Goal: Task Accomplishment & Management: Manage account settings

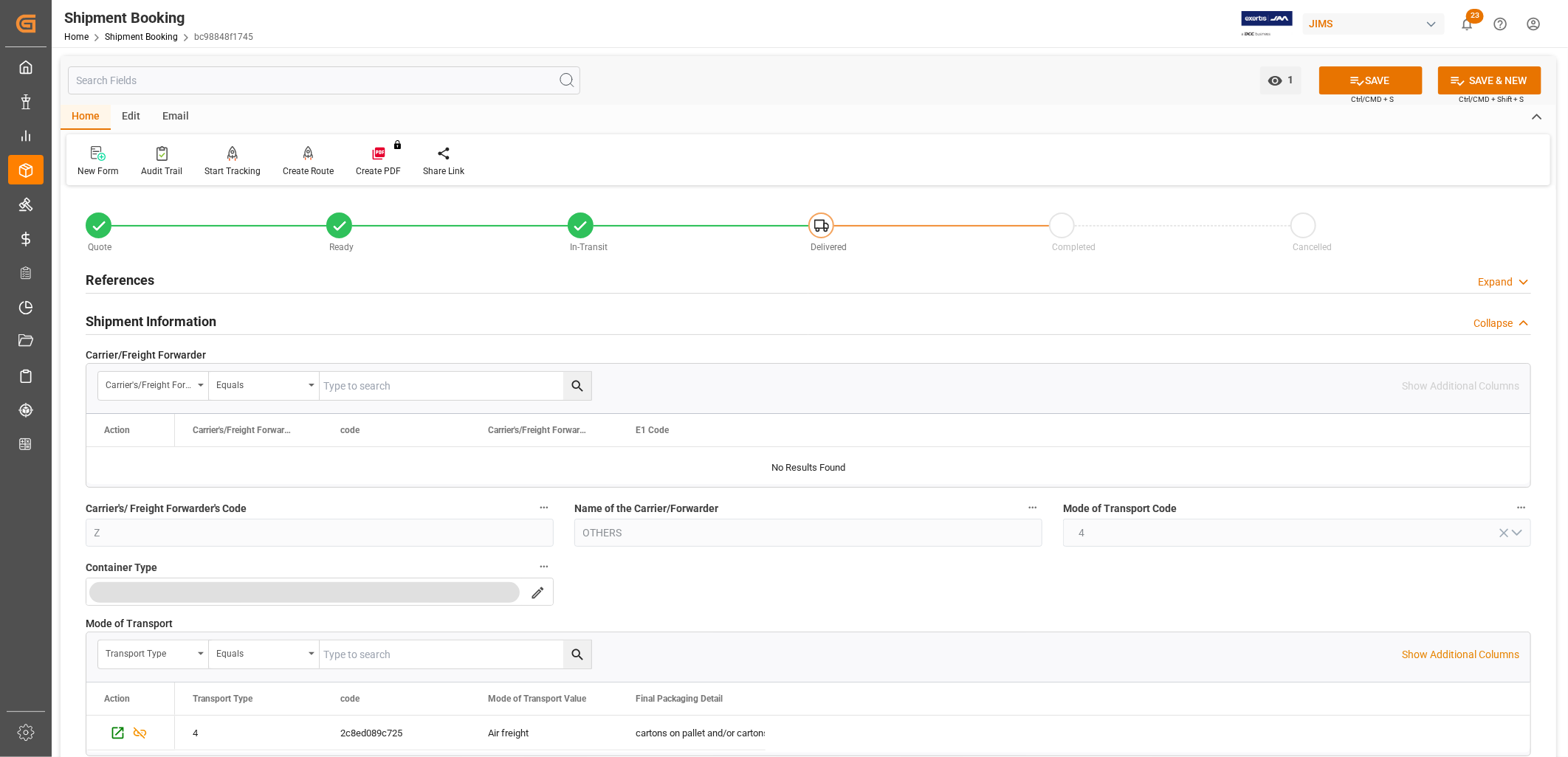
click at [131, 274] on h2 "References" at bounding box center [120, 279] width 69 height 20
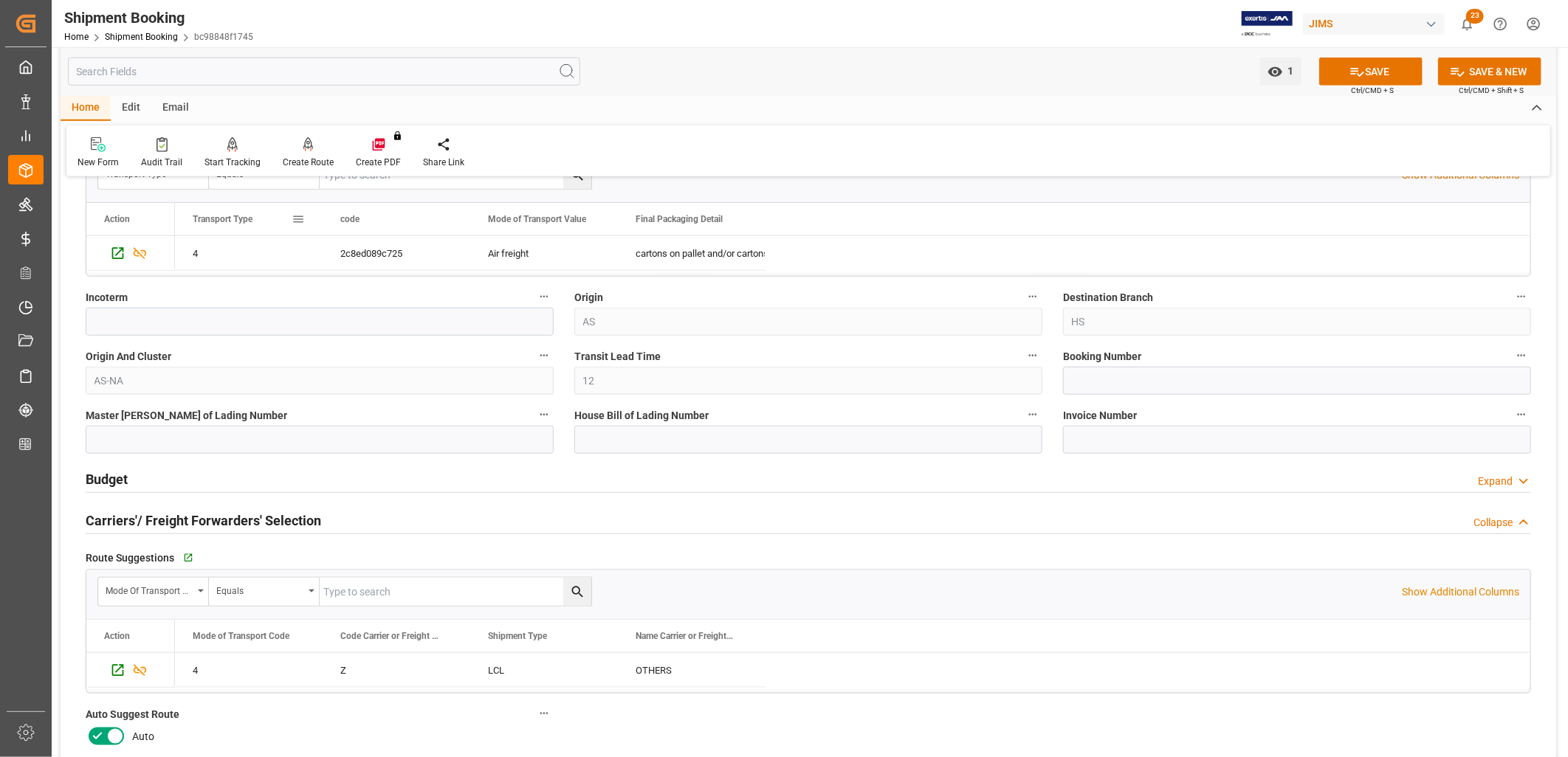
scroll to position [820, 0]
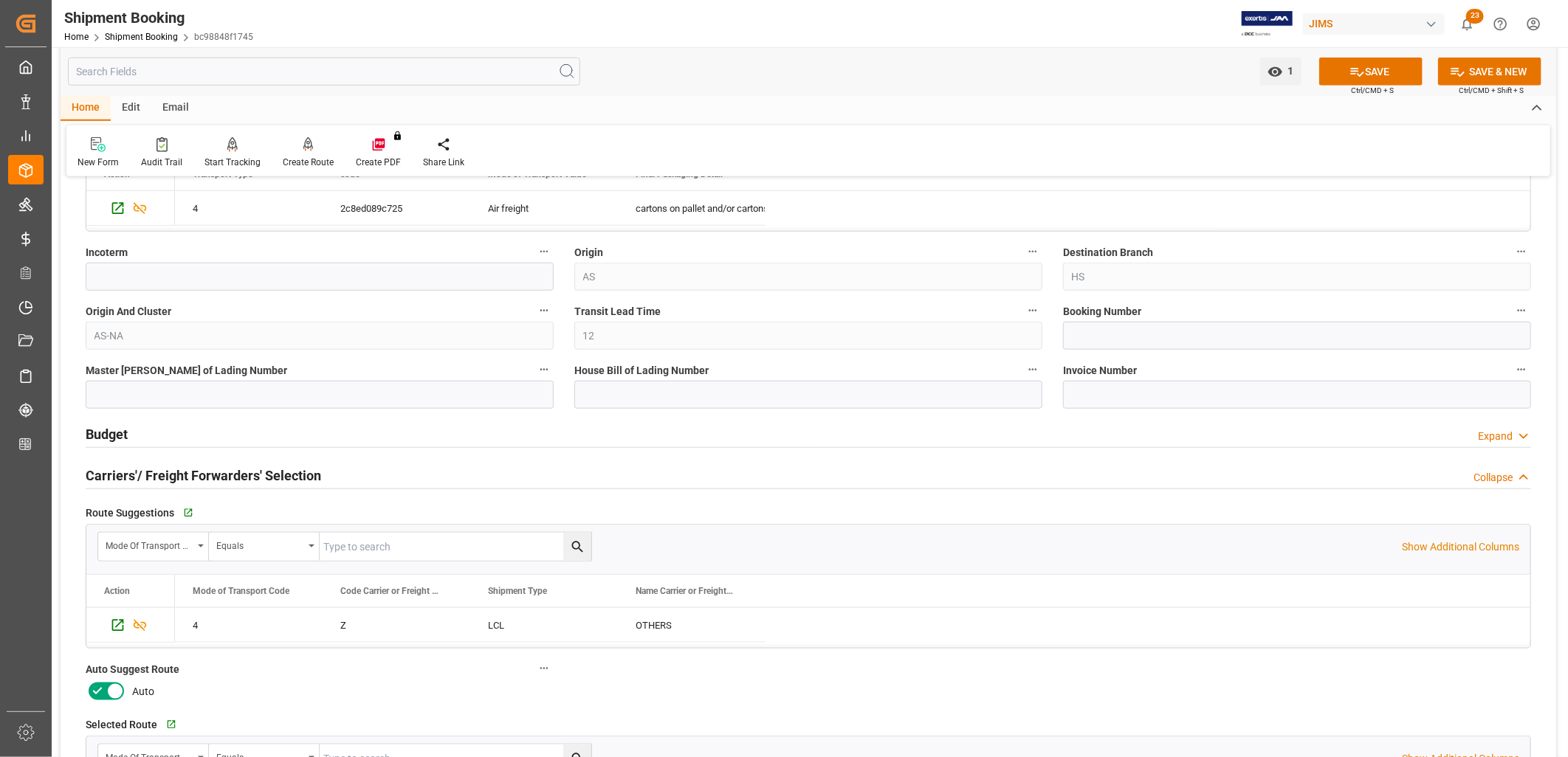
click at [104, 424] on h2 "Budget" at bounding box center [107, 434] width 42 height 20
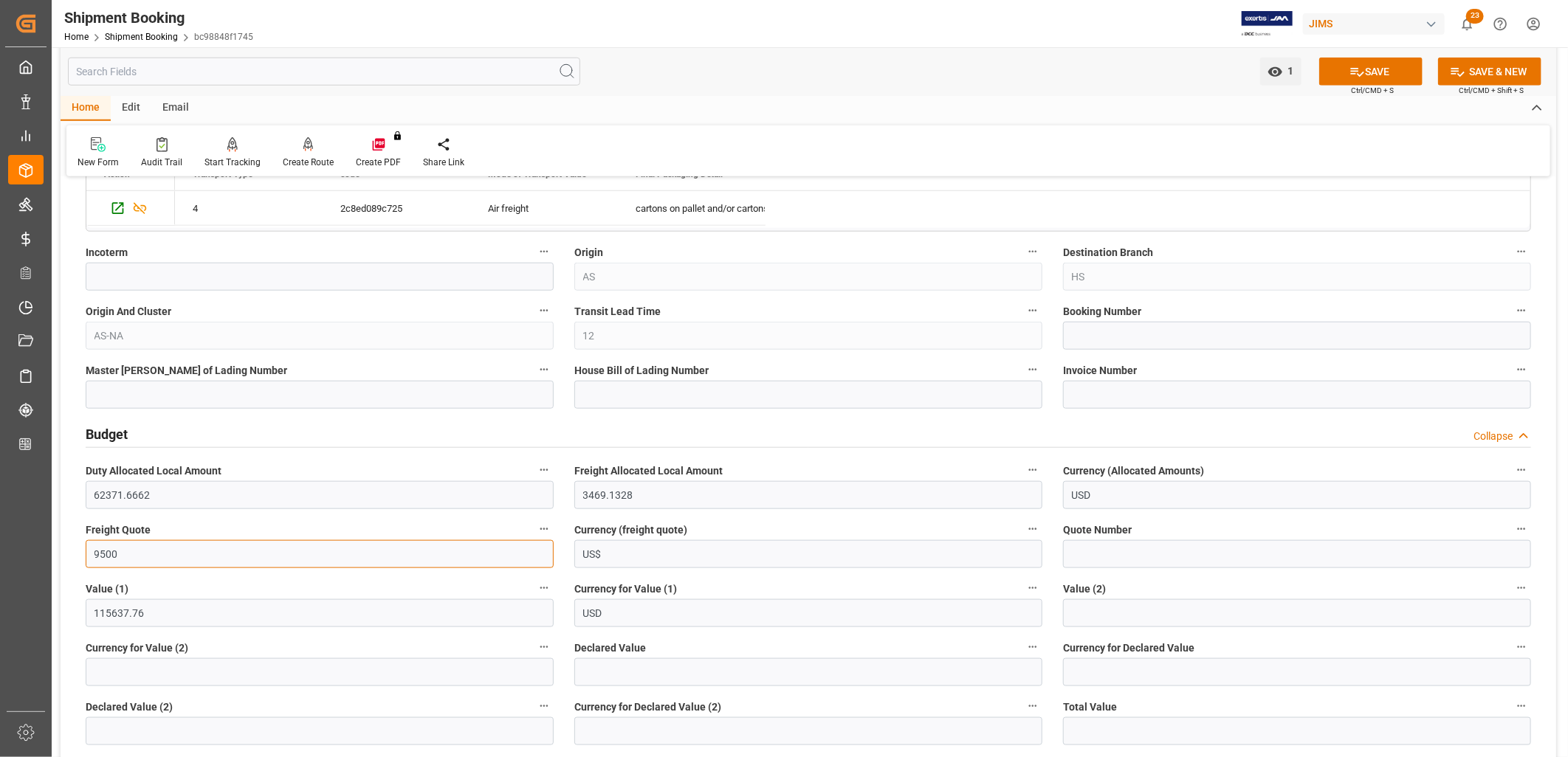
click at [127, 556] on input "9500" at bounding box center [320, 554] width 468 height 28
drag, startPoint x: 127, startPoint y: 556, endPoint x: 61, endPoint y: 547, distance: 66.6
type input "9622."
click at [1362, 65] on icon at bounding box center [1357, 72] width 16 height 16
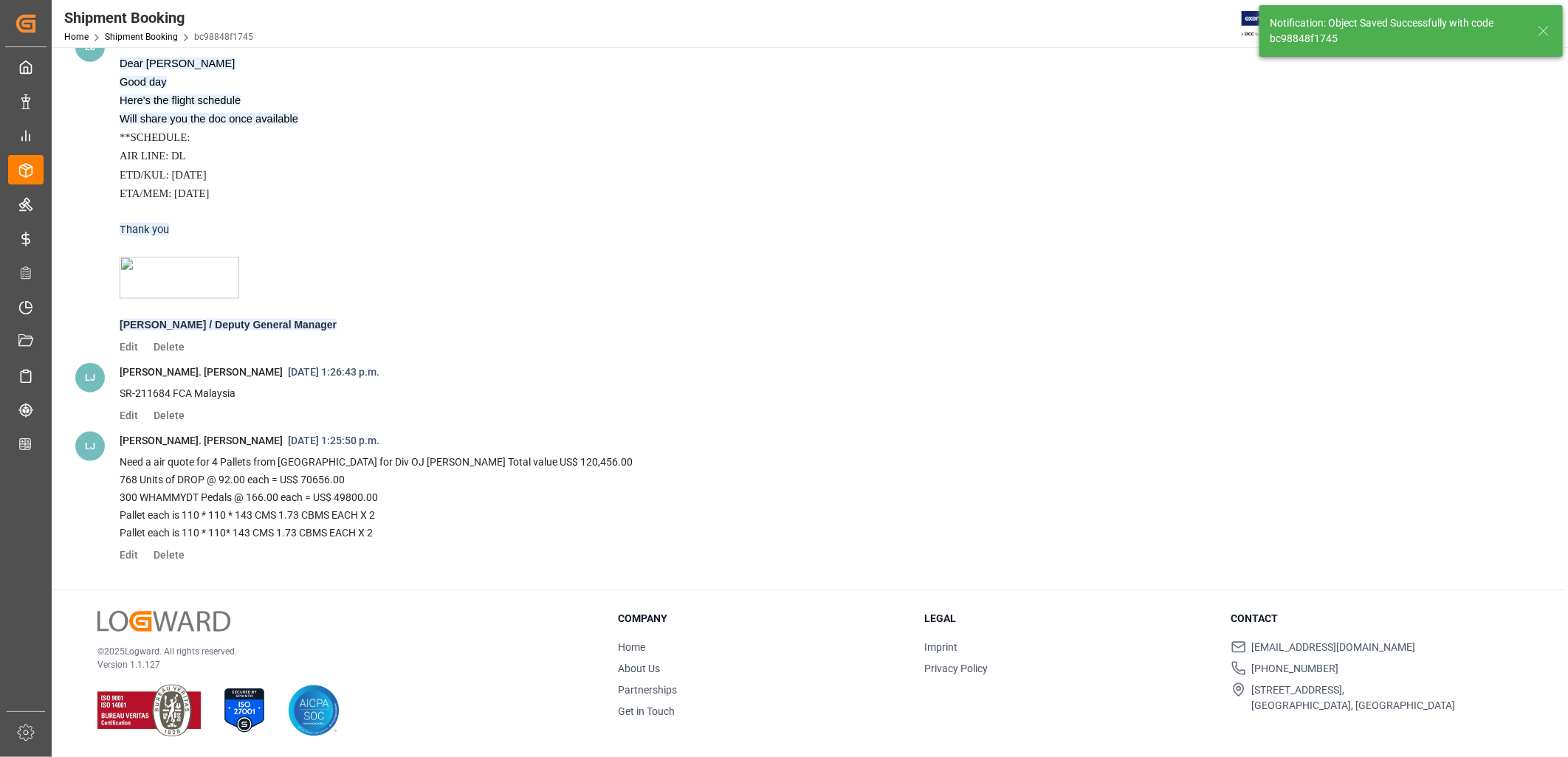
scroll to position [0, 0]
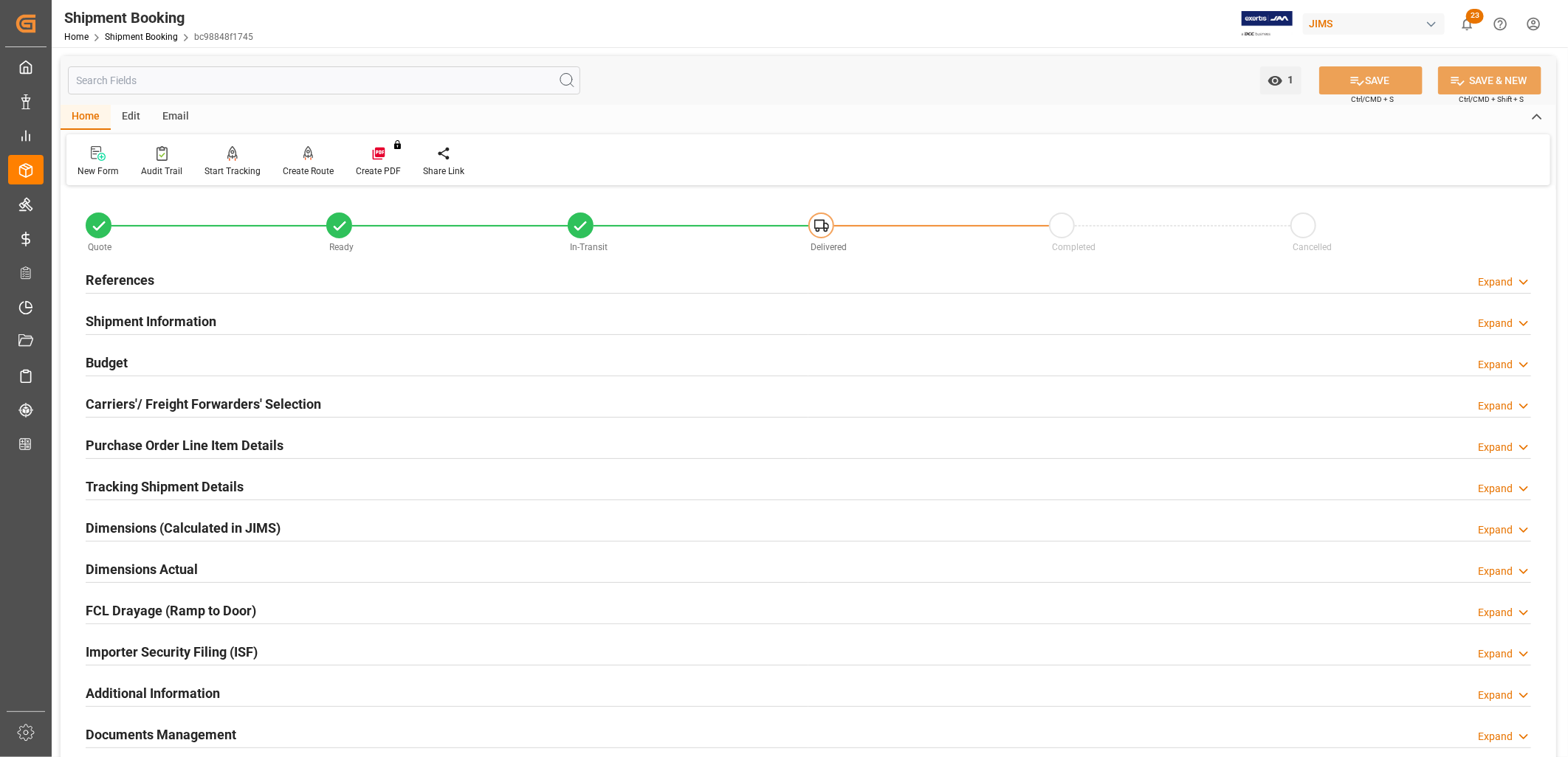
click at [152, 272] on h2 "References" at bounding box center [120, 279] width 69 height 20
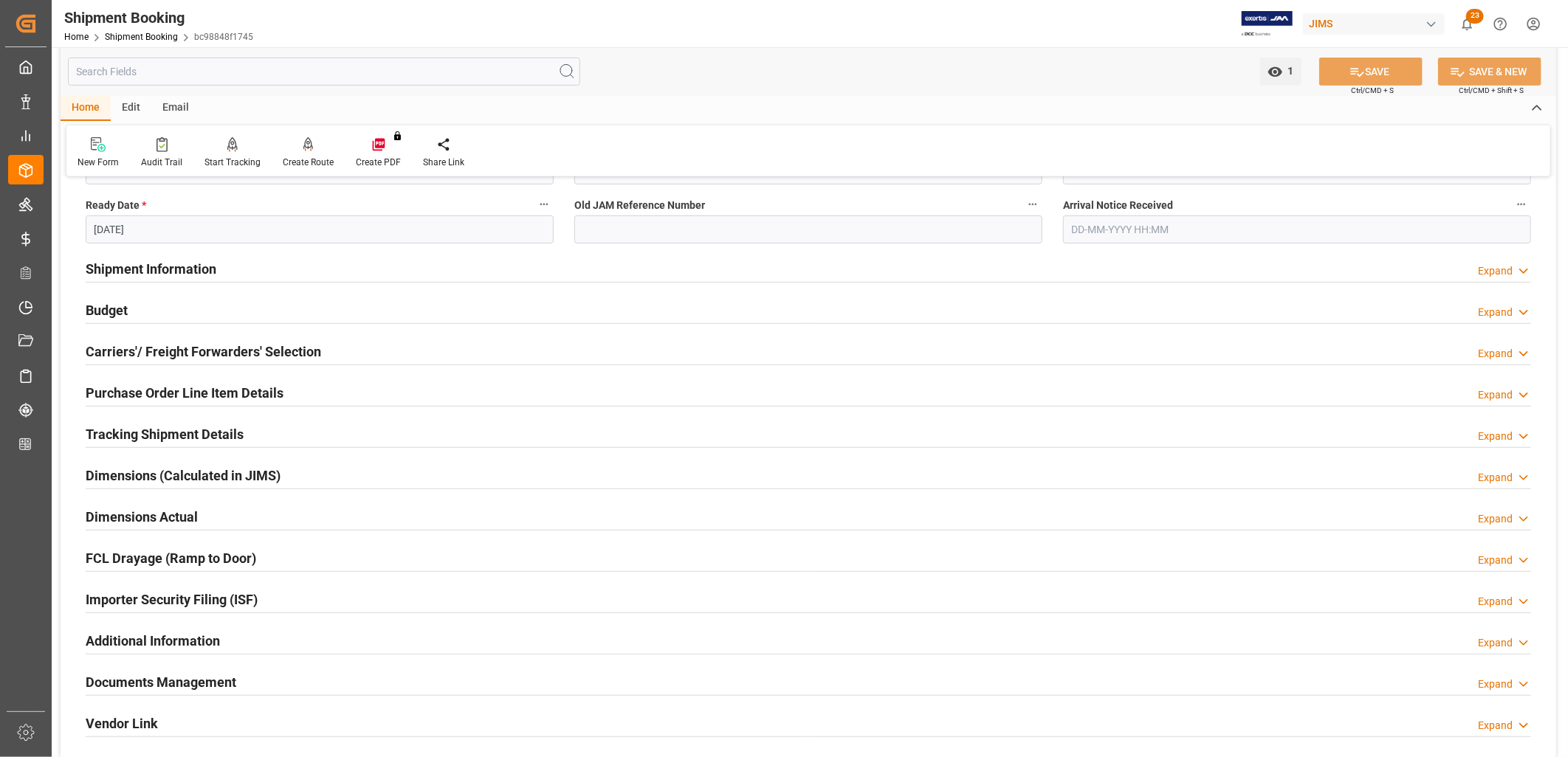
scroll to position [574, 0]
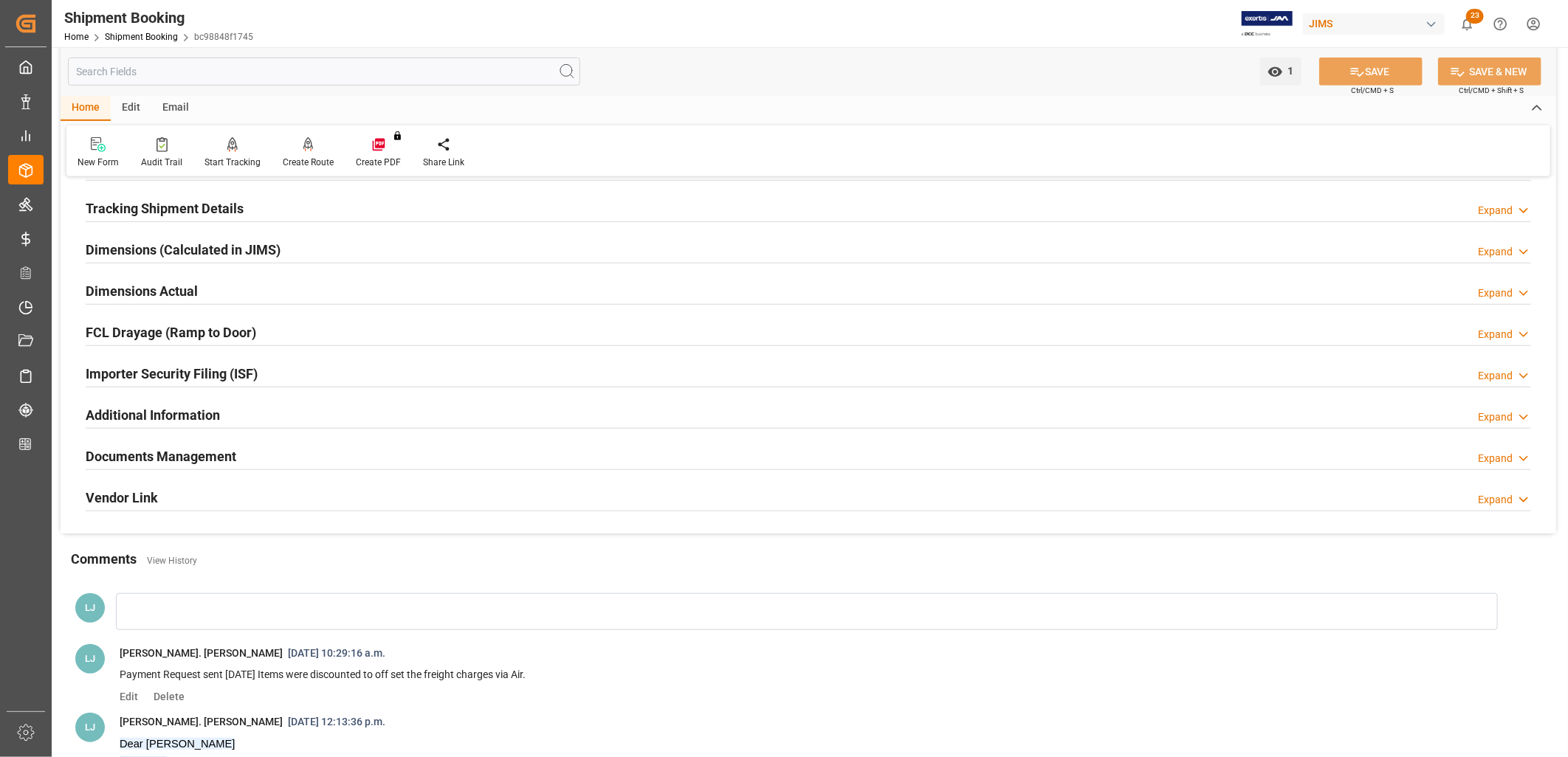
click at [179, 459] on h2 "Documents Management" at bounding box center [161, 456] width 150 height 20
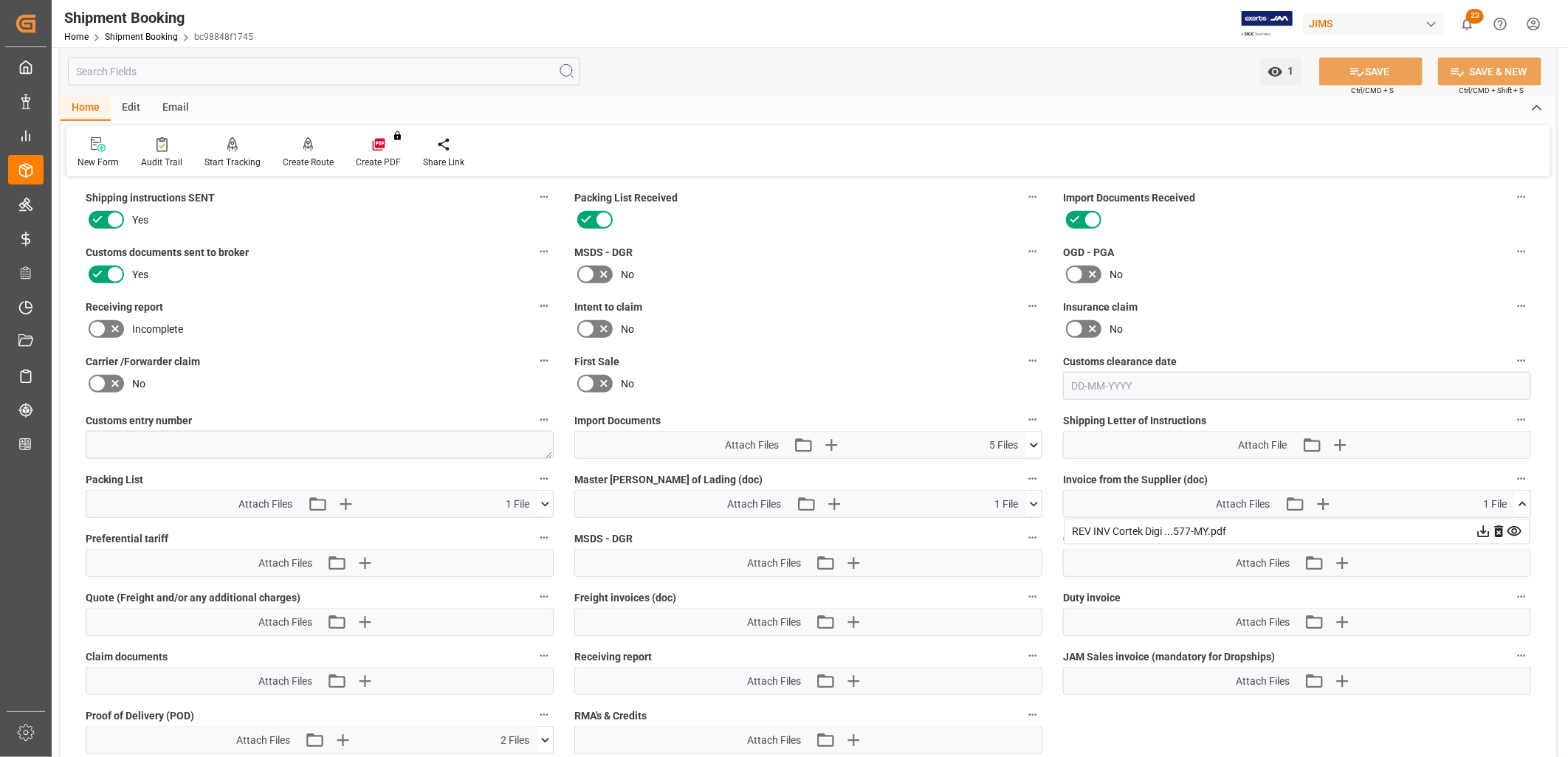
scroll to position [902, 0]
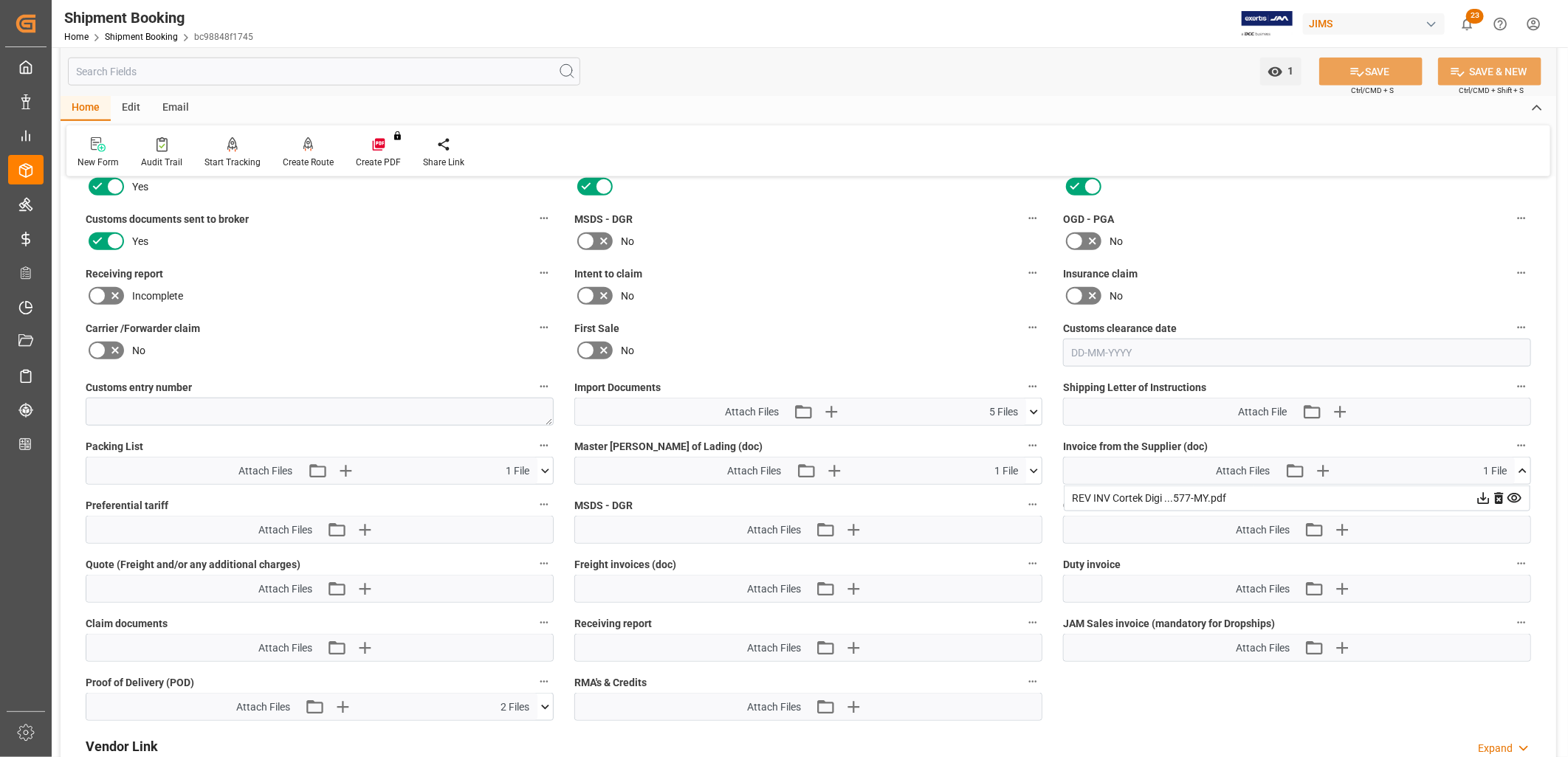
click at [548, 467] on icon at bounding box center [545, 471] width 16 height 16
click at [537, 496] on icon at bounding box center [537, 499] width 16 height 16
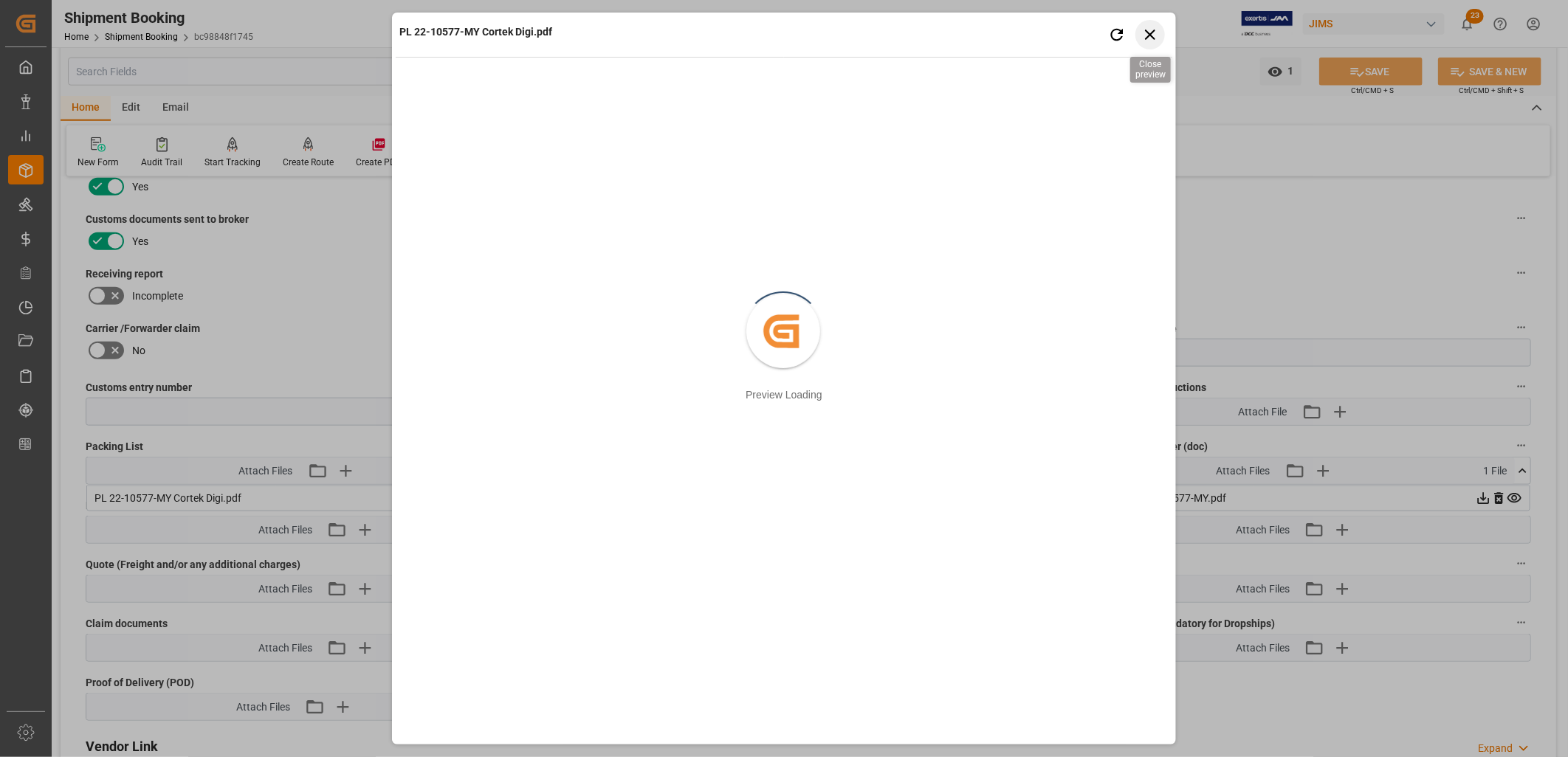
click at [1150, 33] on icon "button" at bounding box center [1150, 35] width 10 height 10
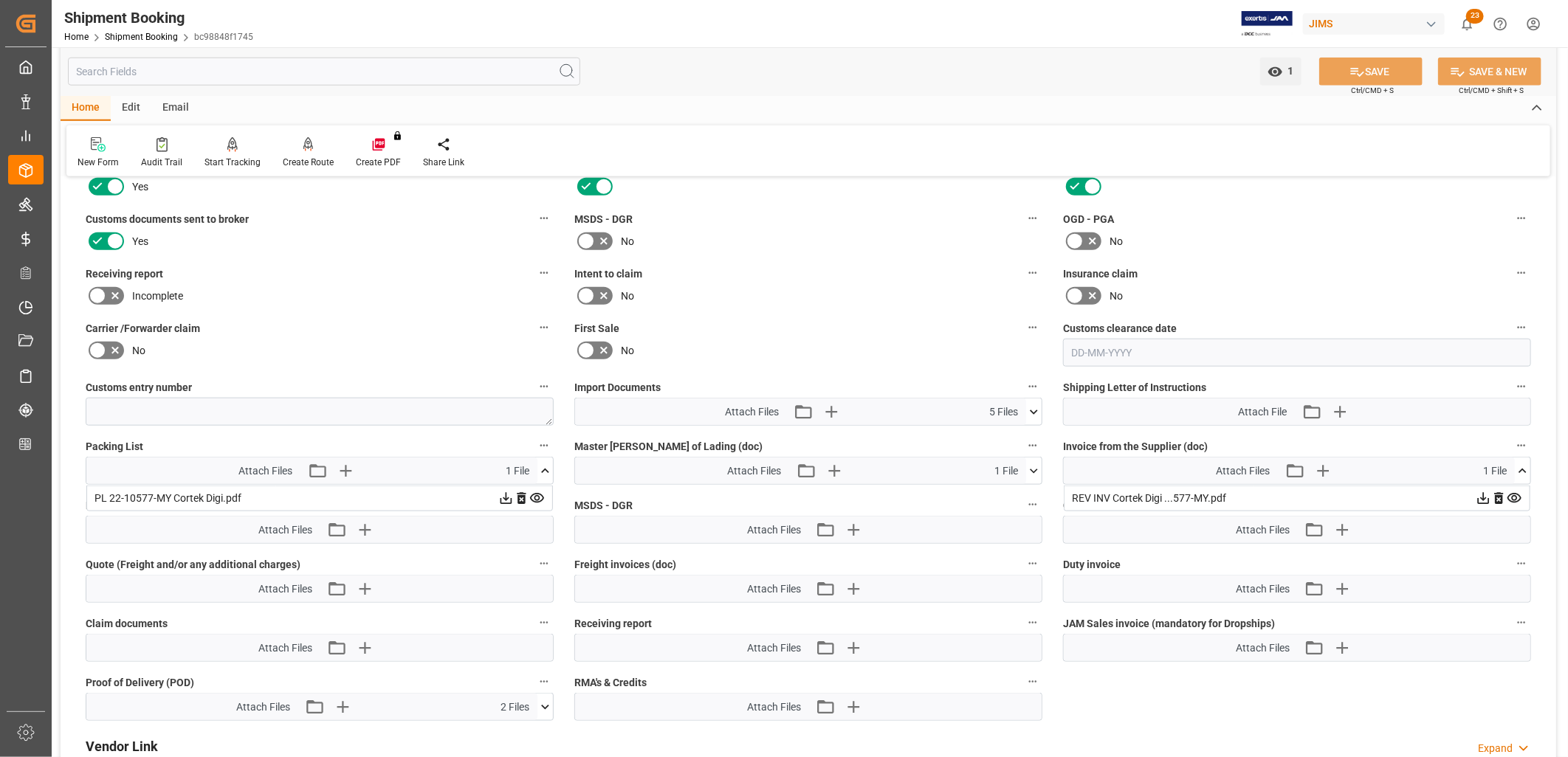
click at [1518, 465] on icon at bounding box center [1523, 471] width 16 height 16
click at [542, 464] on icon at bounding box center [545, 471] width 16 height 16
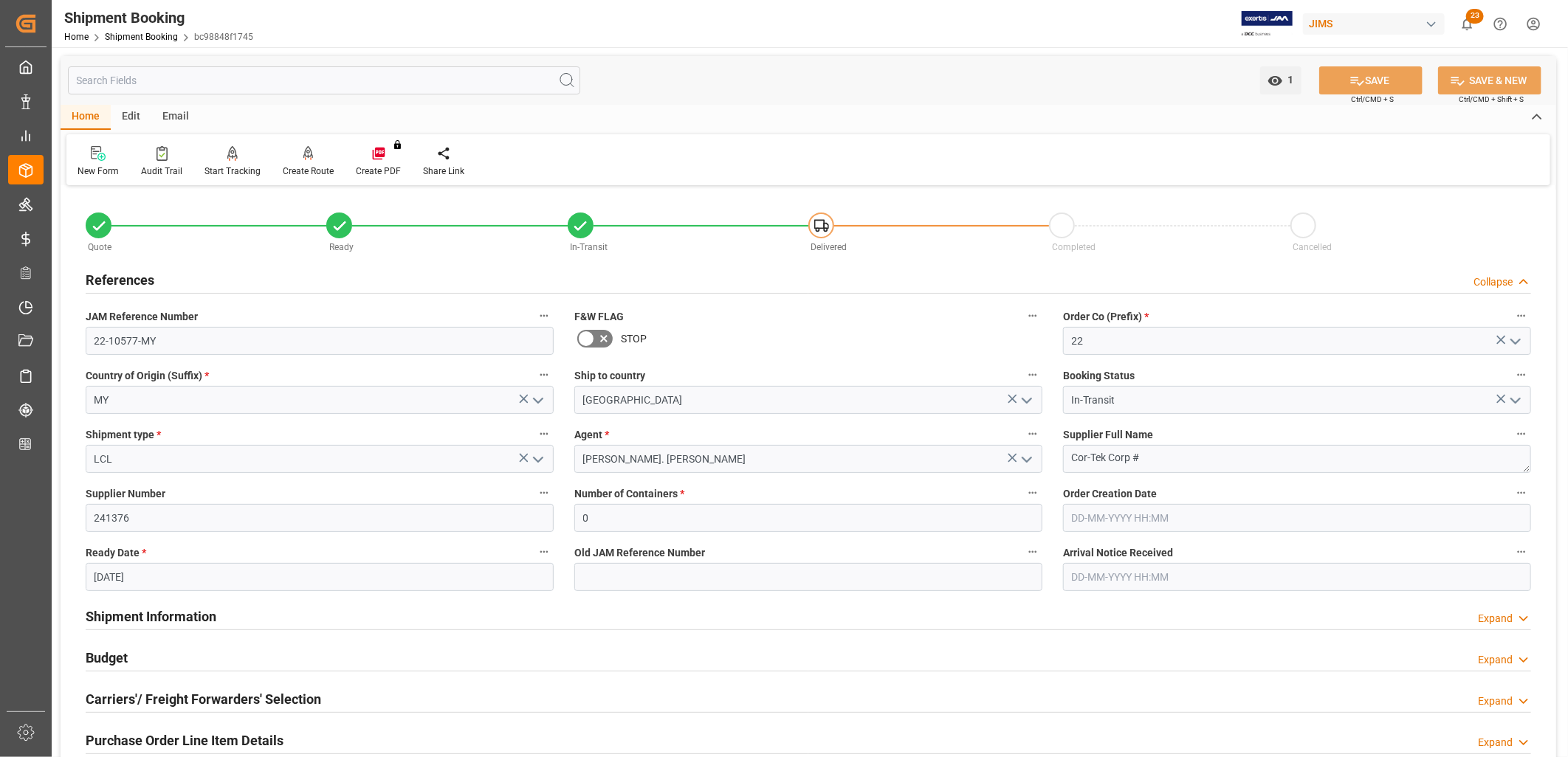
scroll to position [82, 0]
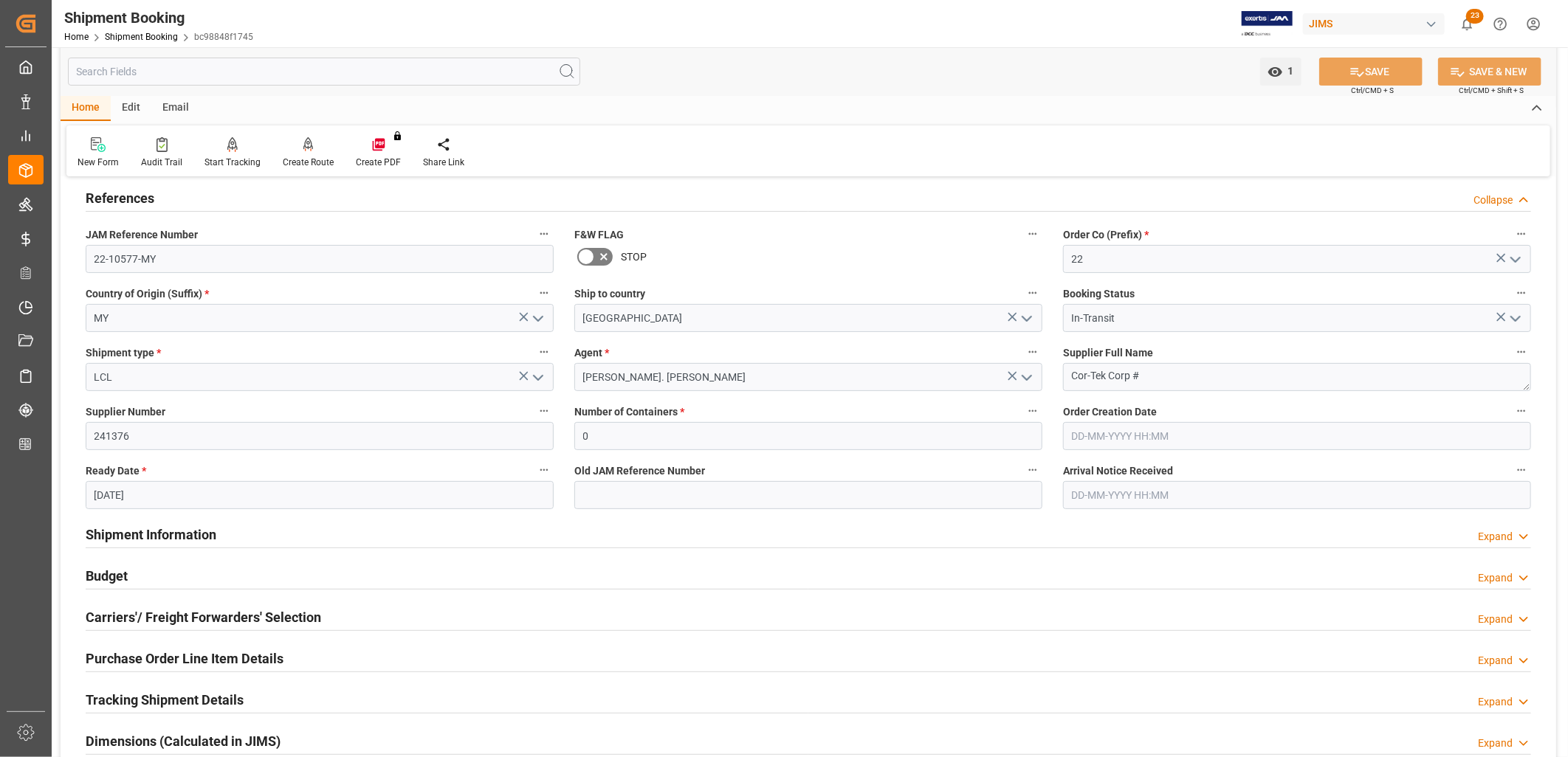
click at [181, 532] on h2 "Shipment Information" at bounding box center [151, 534] width 131 height 20
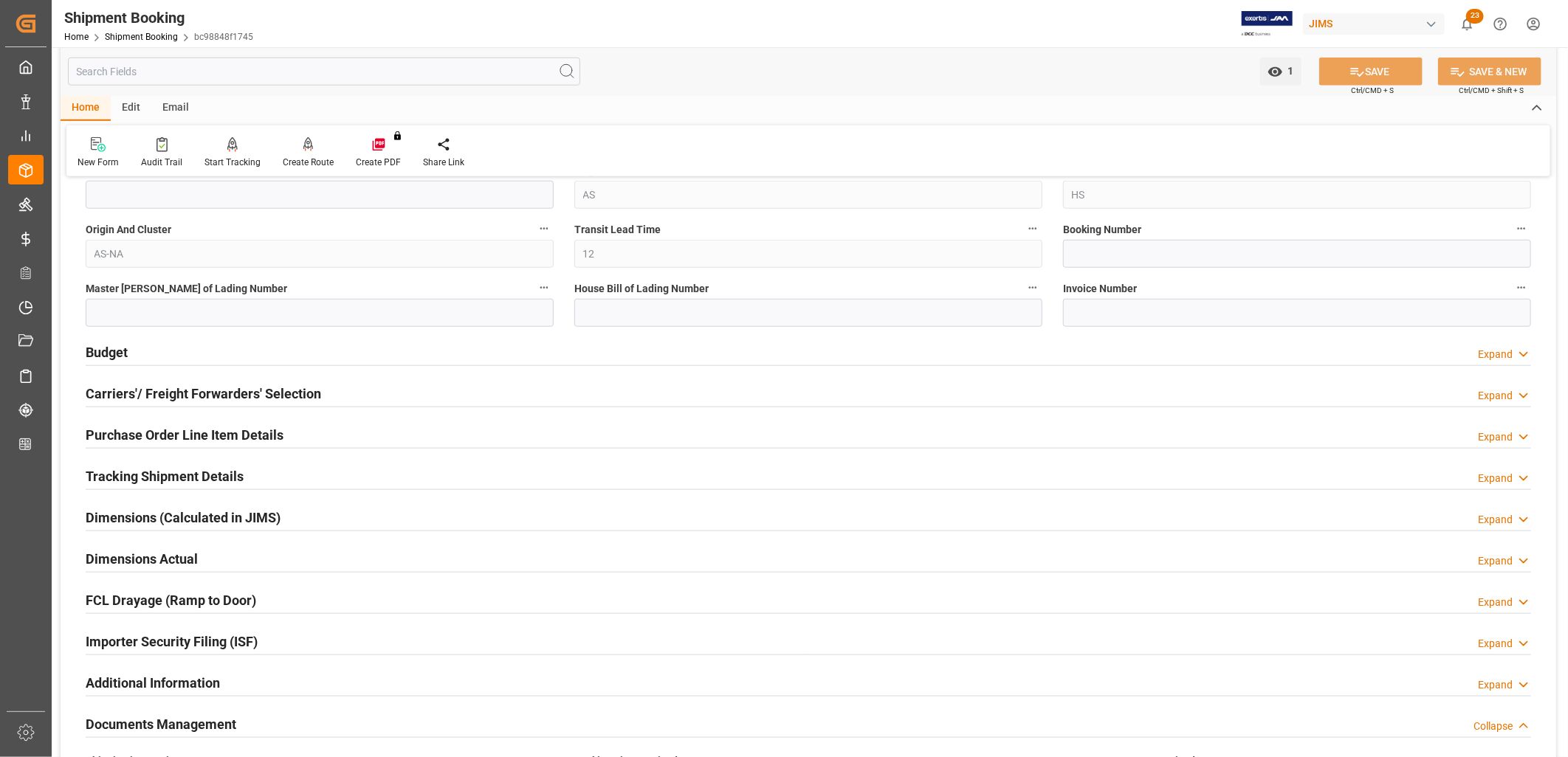
scroll to position [984, 0]
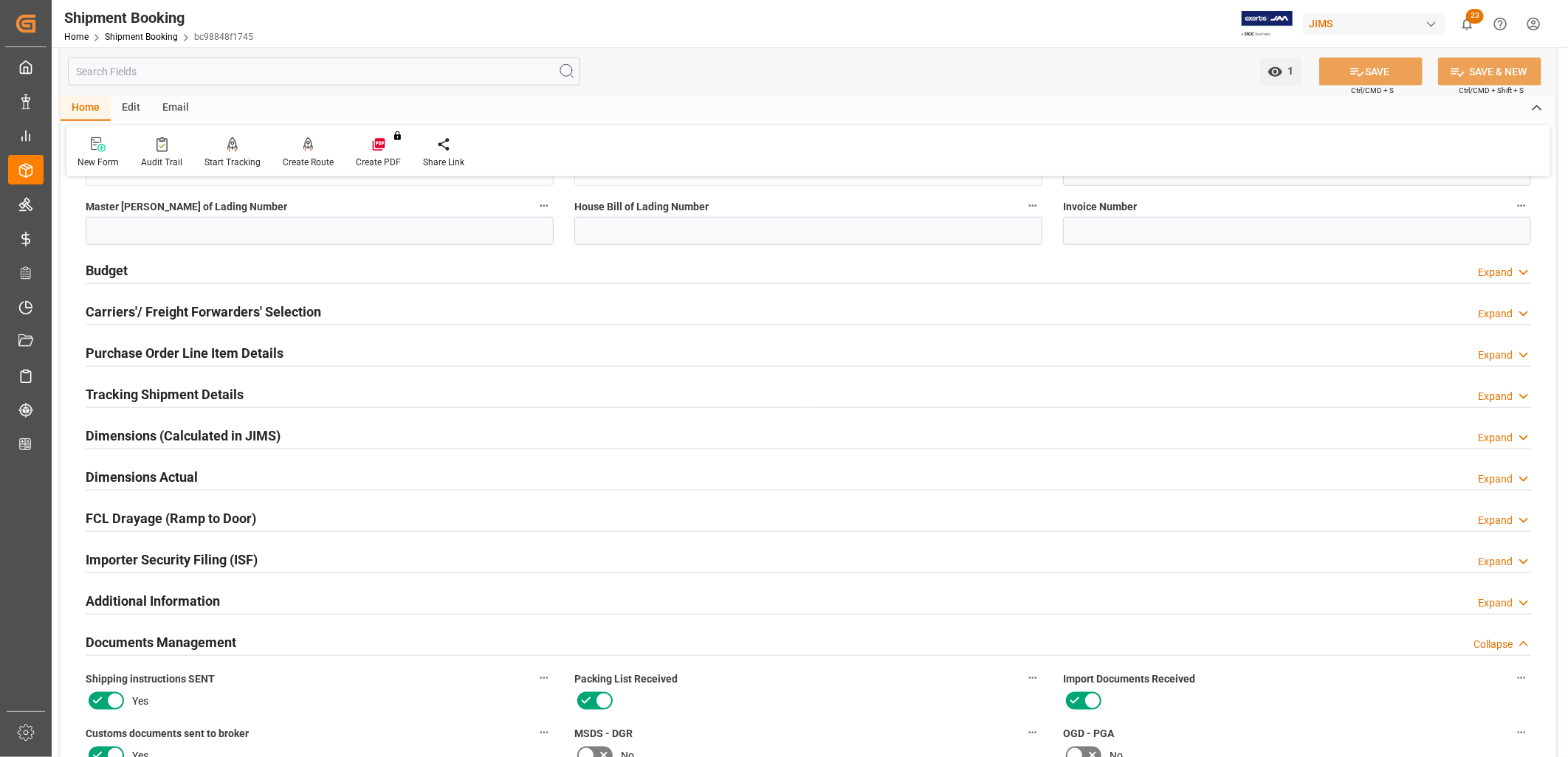
click at [198, 392] on h2 "Tracking Shipment Details" at bounding box center [164, 394] width 158 height 20
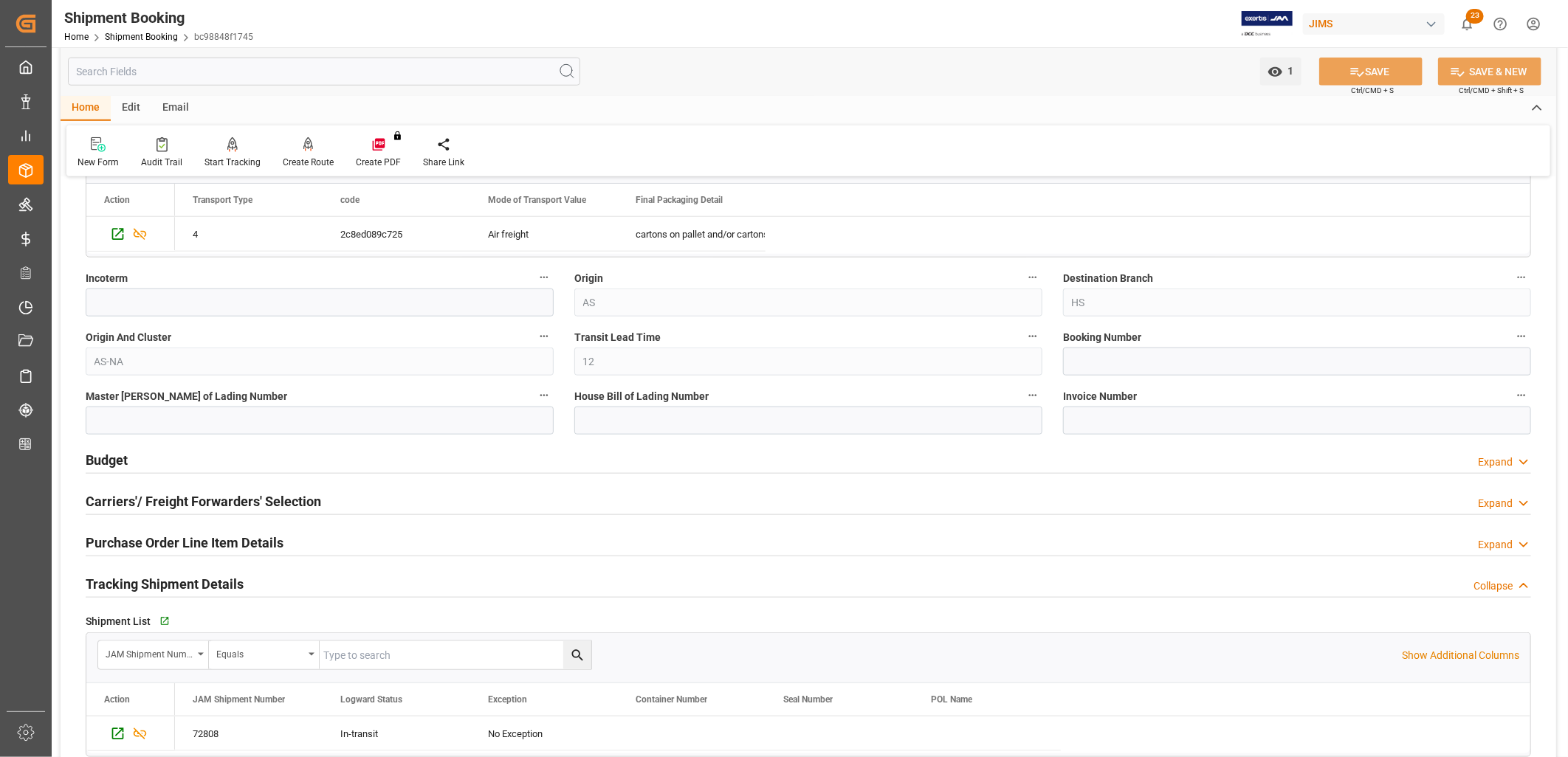
scroll to position [902, 0]
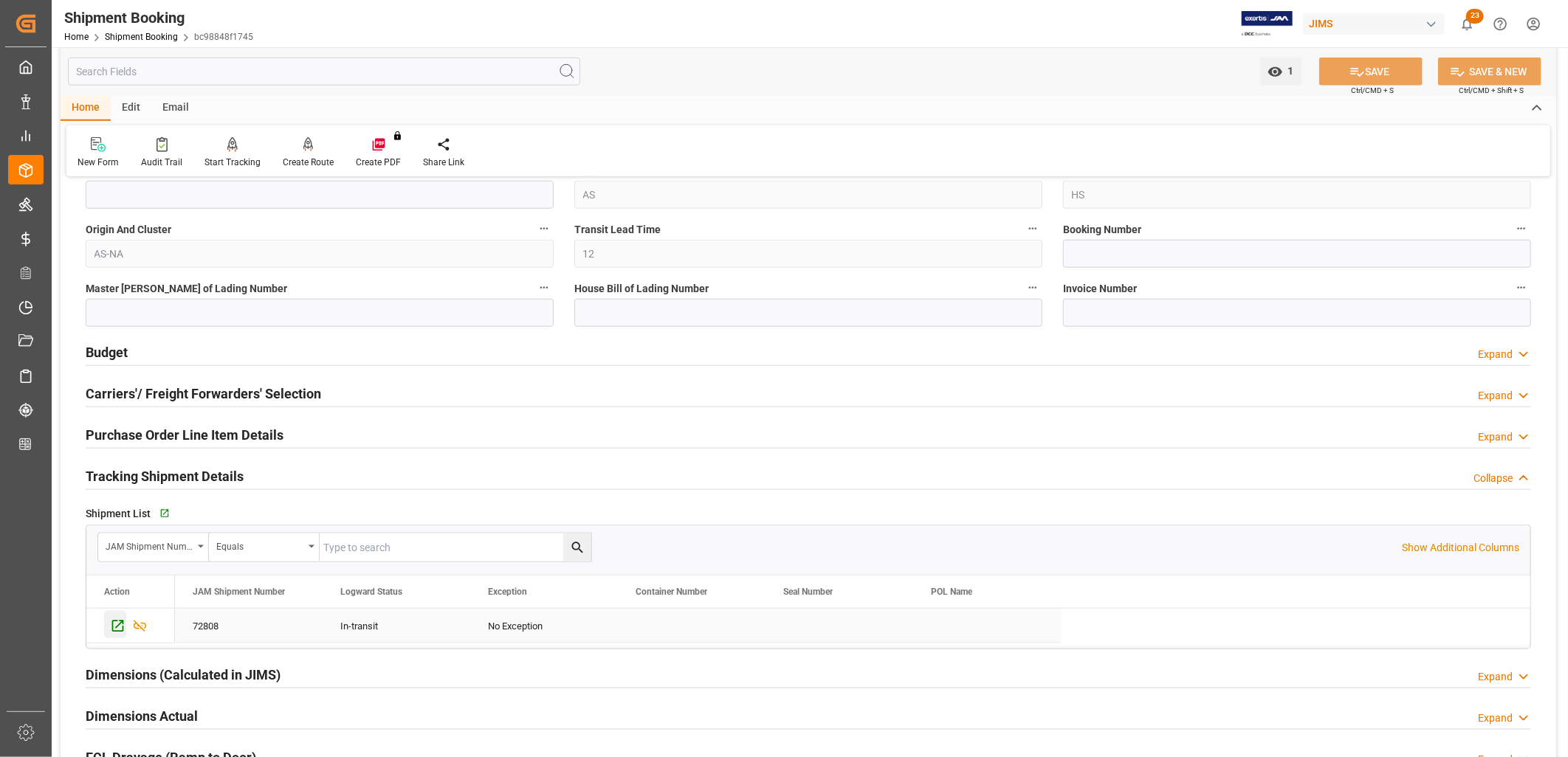
click at [117, 623] on icon "Press SPACE to select this row." at bounding box center [118, 626] width 16 height 16
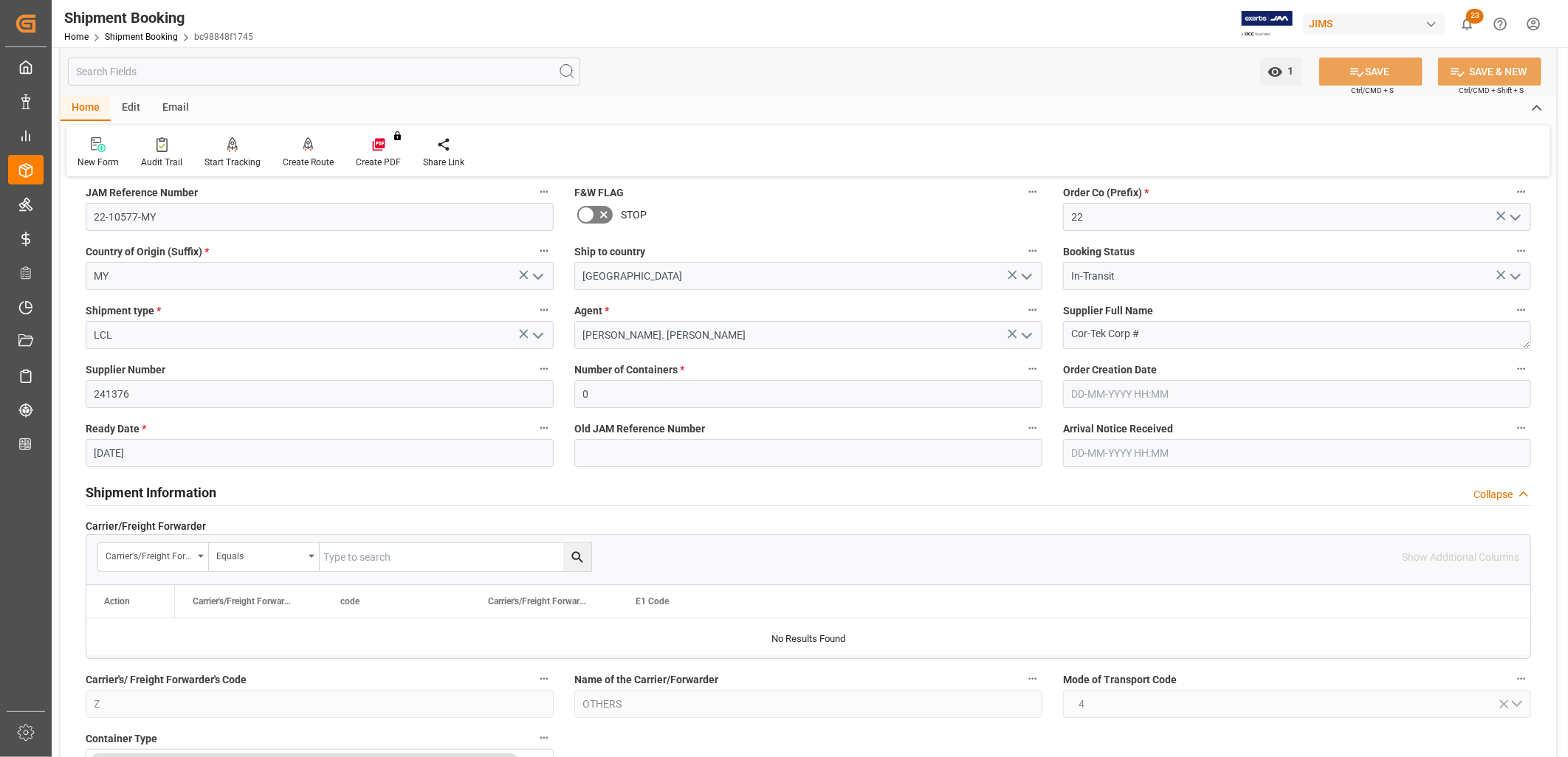
scroll to position [0, 0]
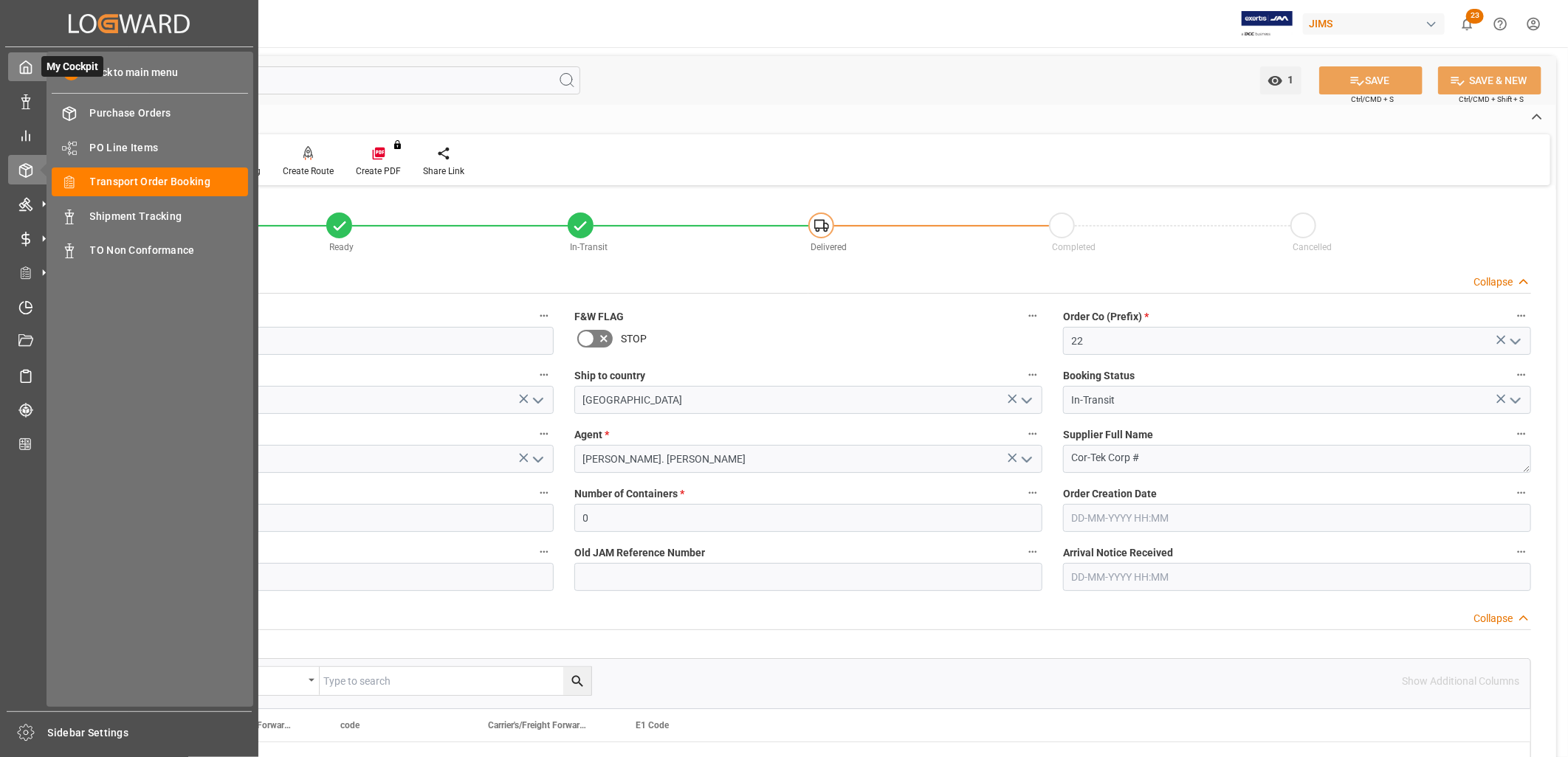
click at [26, 68] on icon at bounding box center [25, 66] width 15 height 15
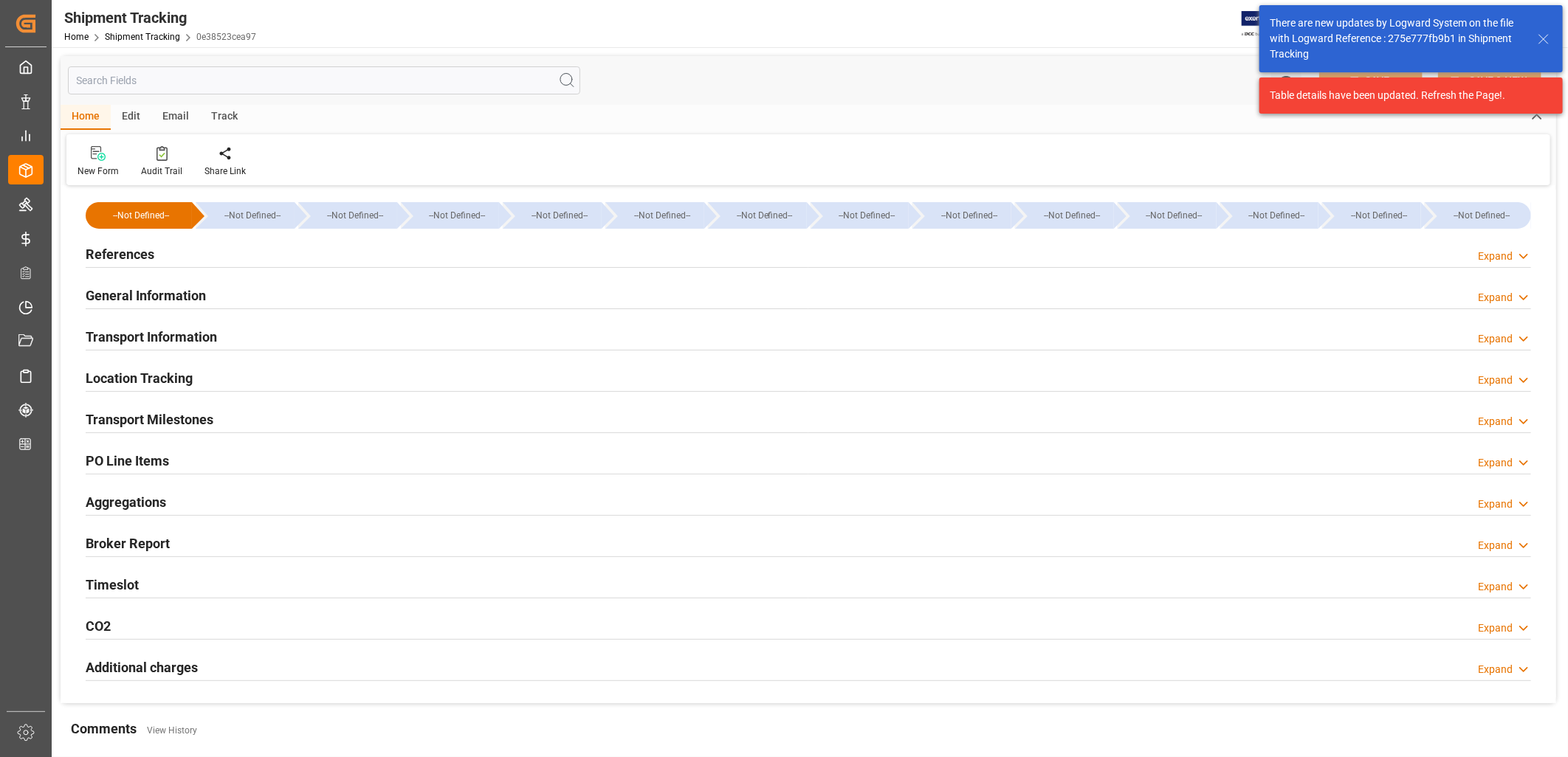
type input "[DATE] 00:00"
type input "[DATE]"
type input "12-09-2025 00:00"
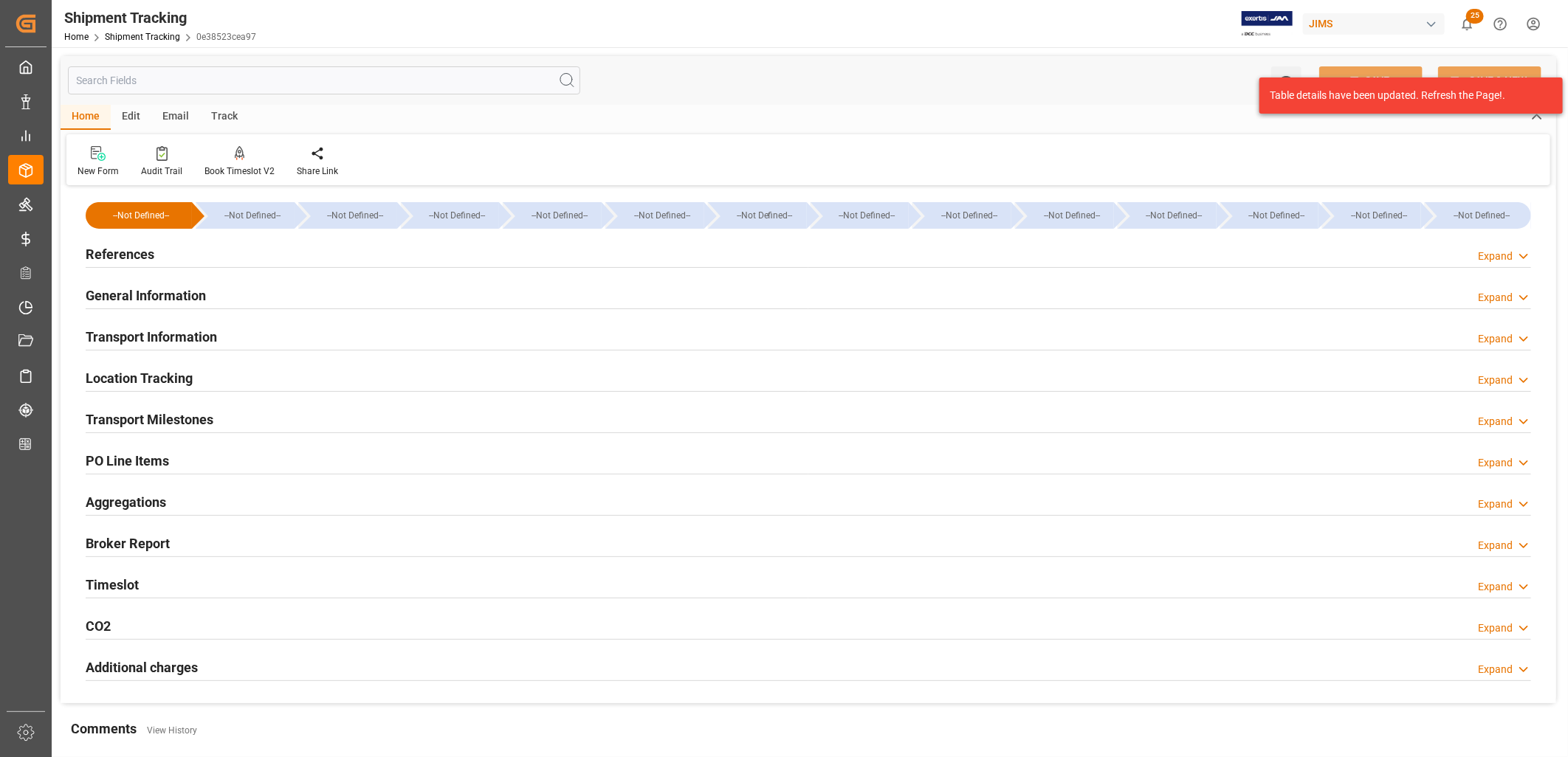
click at [160, 423] on h2 "Transport Milestones" at bounding box center [149, 419] width 128 height 20
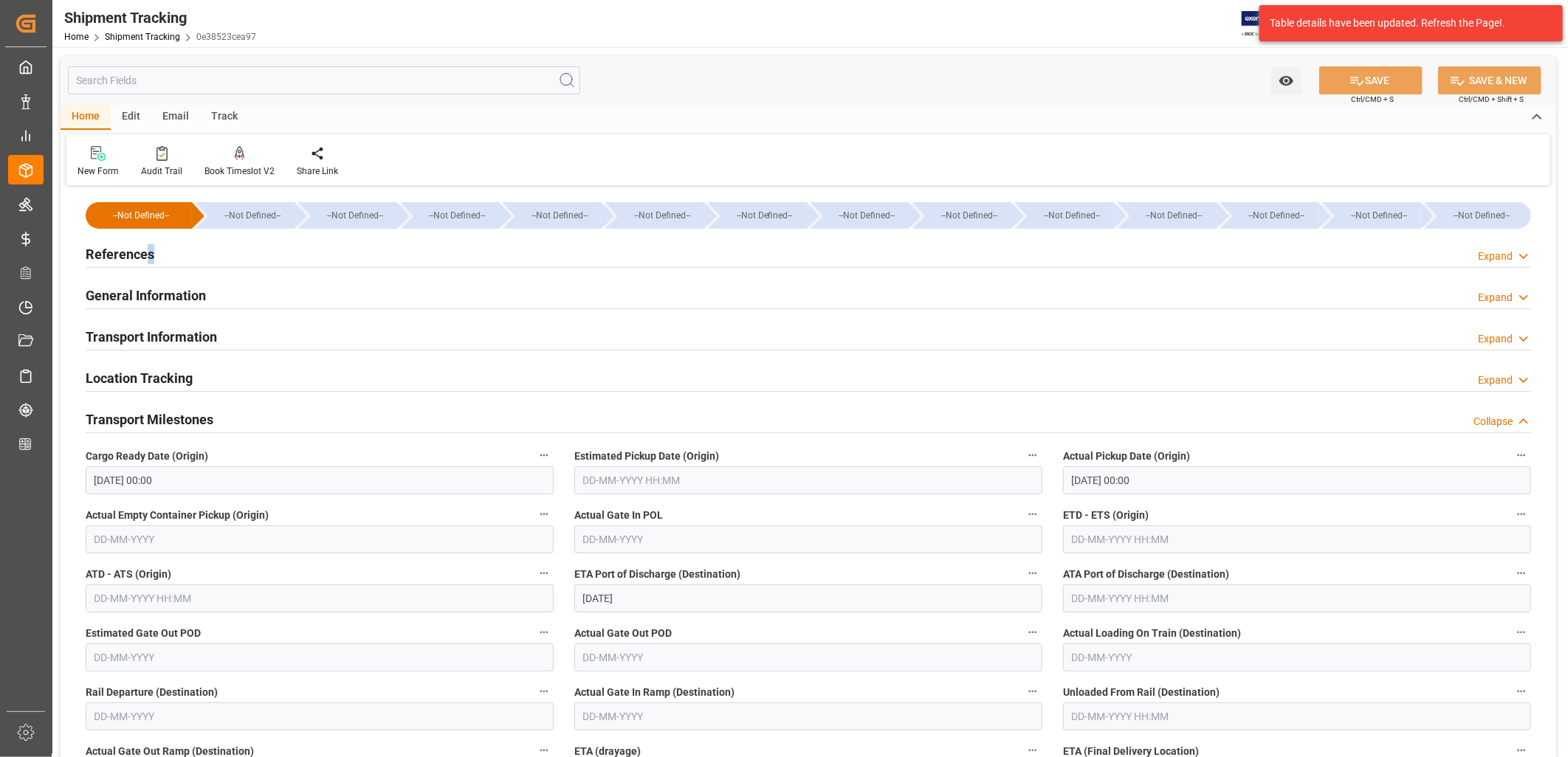
click at [148, 255] on h2 "References" at bounding box center [120, 254] width 69 height 20
